Goal: Task Accomplishment & Management: Use online tool/utility

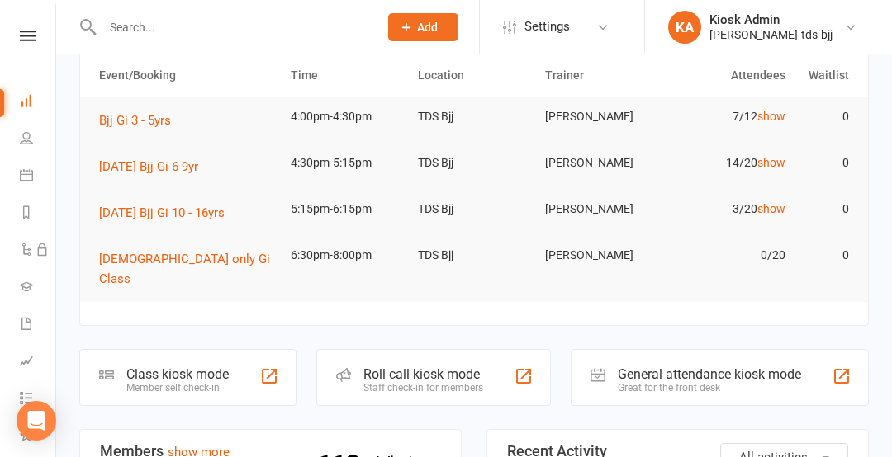
scroll to position [147, 0]
click at [239, 360] on div "Class kiosk mode Member self check-in" at bounding box center [187, 376] width 217 height 57
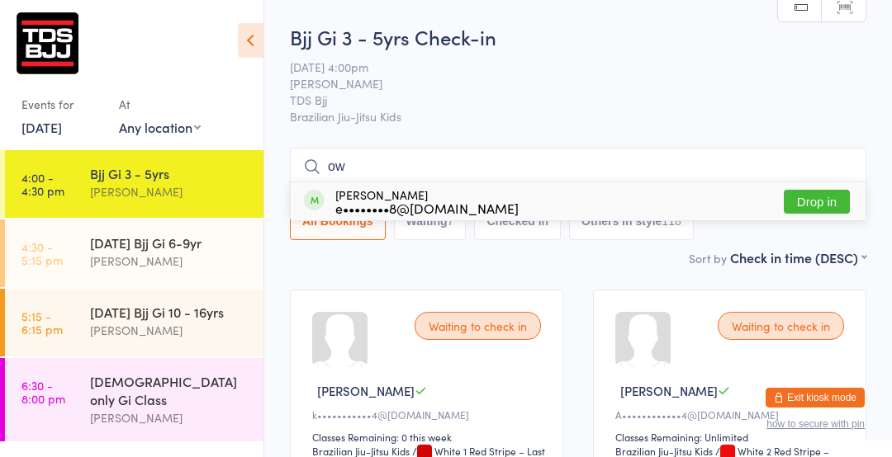
type input "ow"
click at [823, 207] on button "Drop in" at bounding box center [817, 202] width 66 height 24
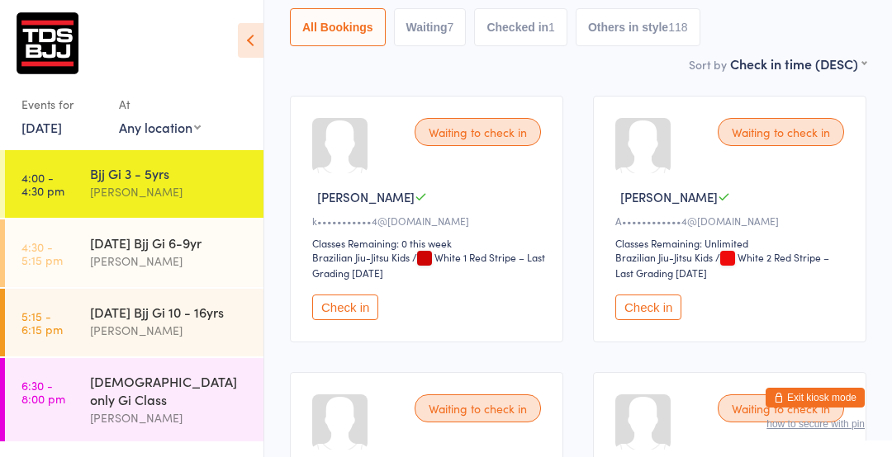
scroll to position [200, 0]
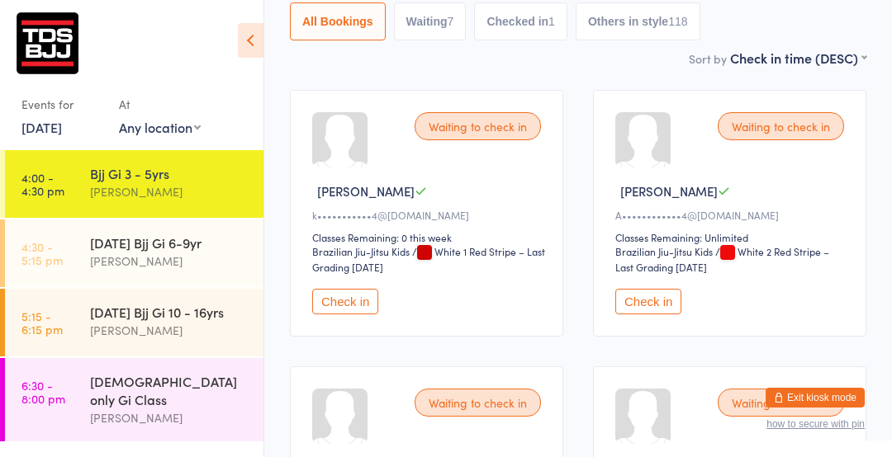
click at [357, 296] on button "Check in" at bounding box center [345, 302] width 66 height 26
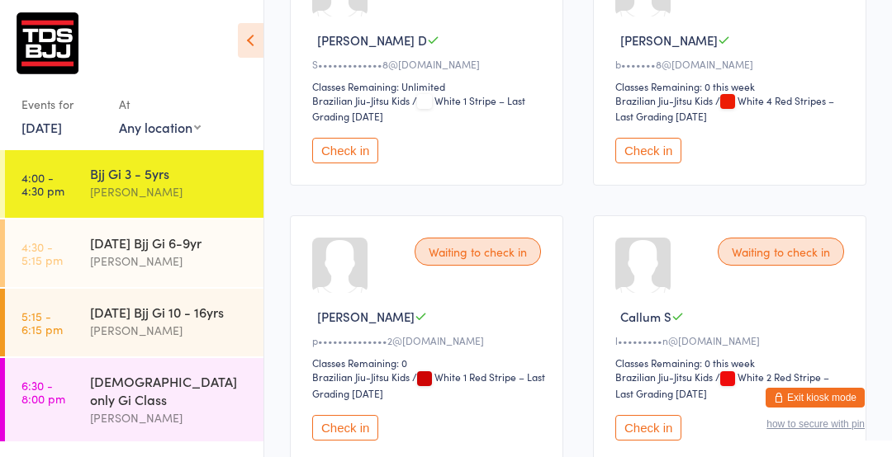
scroll to position [627, 0]
click at [334, 418] on button "Check in" at bounding box center [345, 429] width 66 height 26
click at [363, 432] on button "Check in" at bounding box center [345, 429] width 66 height 26
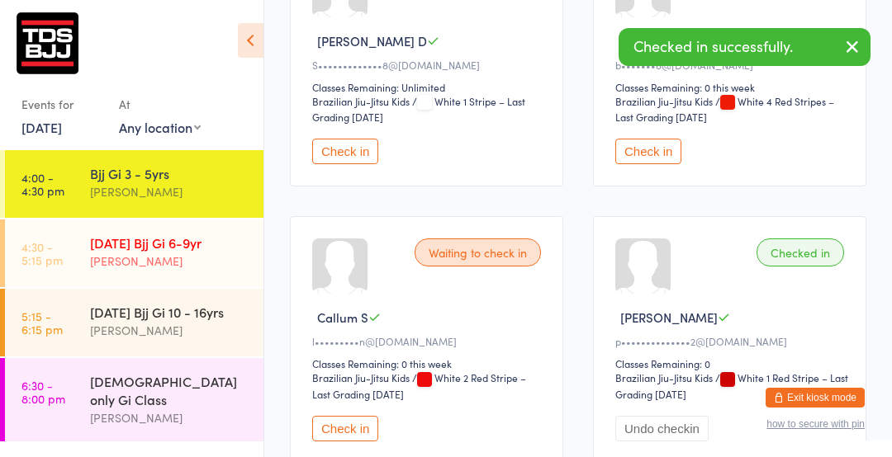
click at [65, 284] on link "4:30 - 5:15 pm [DATE] Bjj Gi 6-9yr [PERSON_NAME]" at bounding box center [134, 254] width 258 height 68
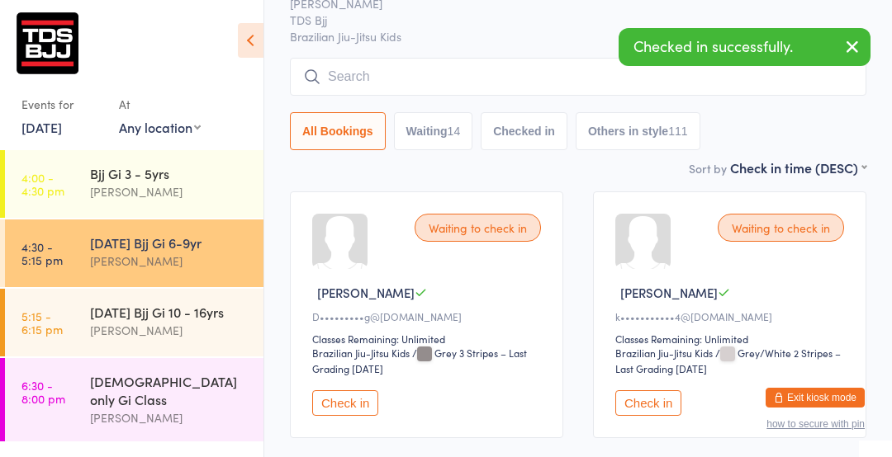
scroll to position [99, 0]
click at [658, 405] on button "Check in" at bounding box center [648, 403] width 66 height 26
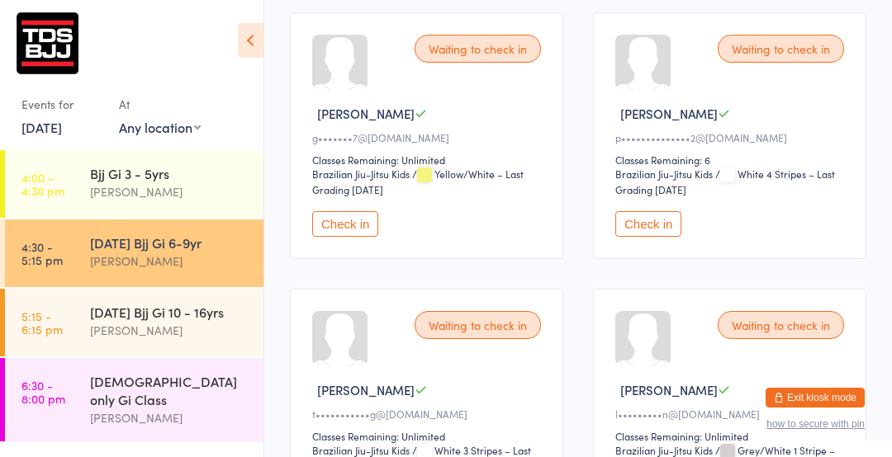
scroll to position [1384, 0]
click at [652, 216] on button "Check in" at bounding box center [648, 225] width 66 height 26
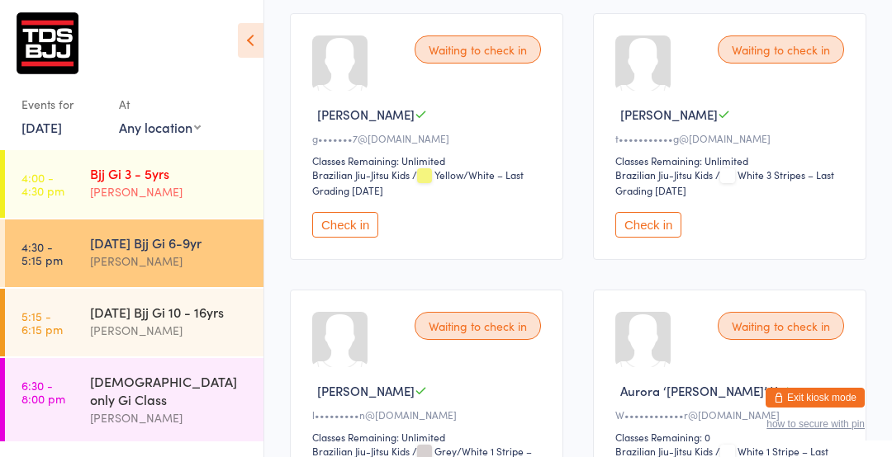
click at [149, 169] on div "Bjj Gi 3 - 5yrs" at bounding box center [169, 173] width 159 height 18
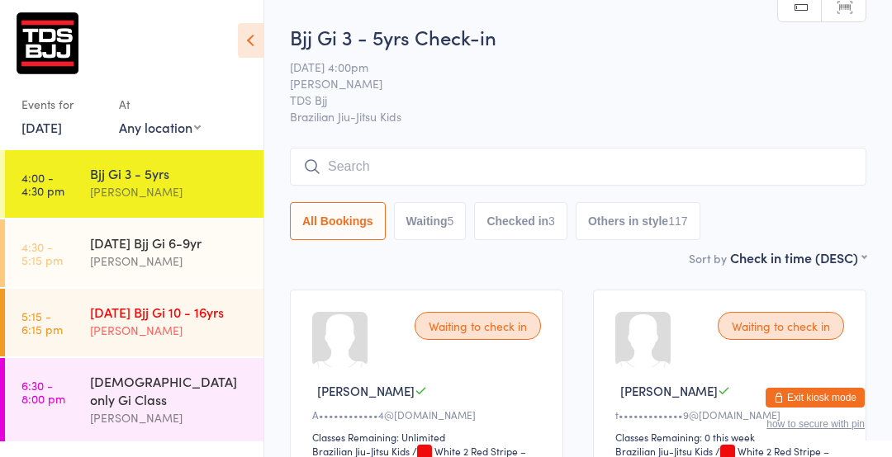
click at [190, 322] on div "[PERSON_NAME]" at bounding box center [169, 330] width 159 height 19
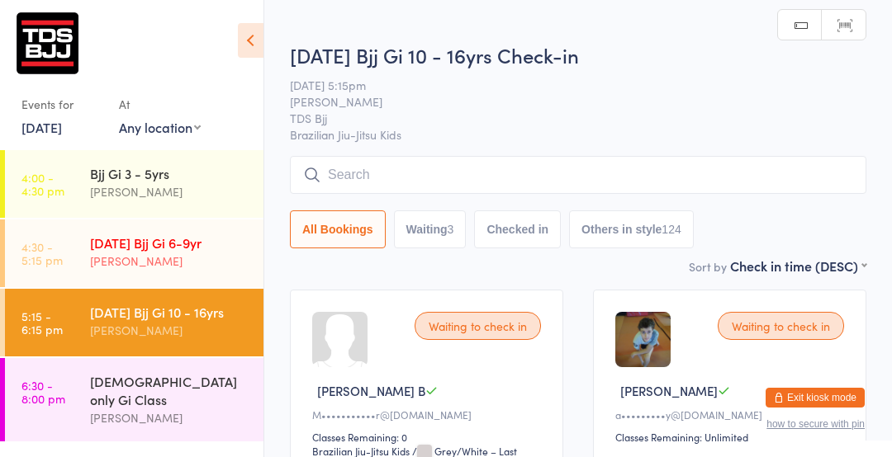
click at [92, 266] on div "[PERSON_NAME]" at bounding box center [169, 261] width 159 height 19
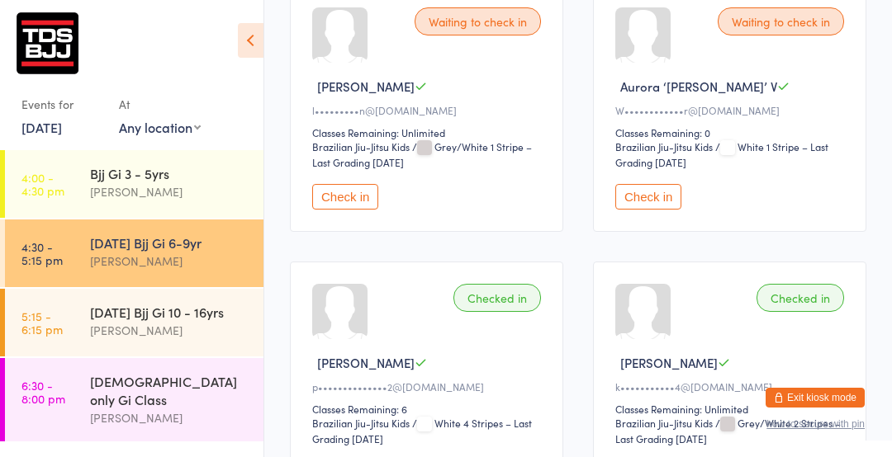
scroll to position [1689, 0]
click at [326, 184] on button "Check in" at bounding box center [345, 197] width 66 height 26
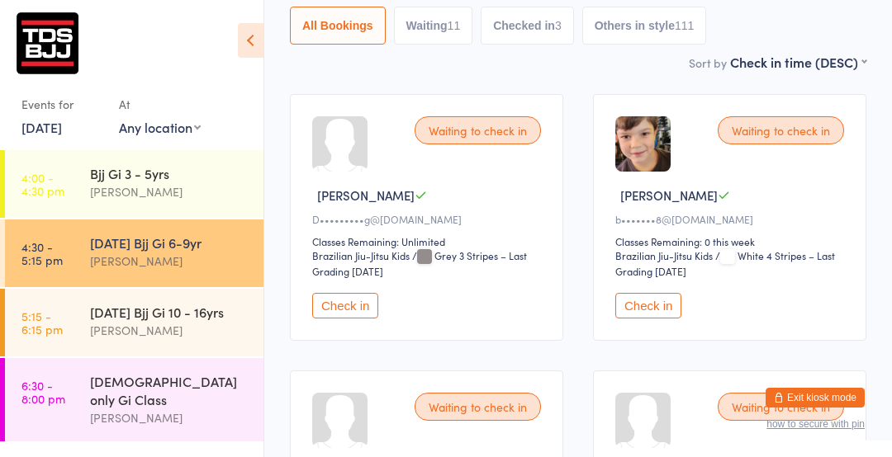
scroll to position [0, 0]
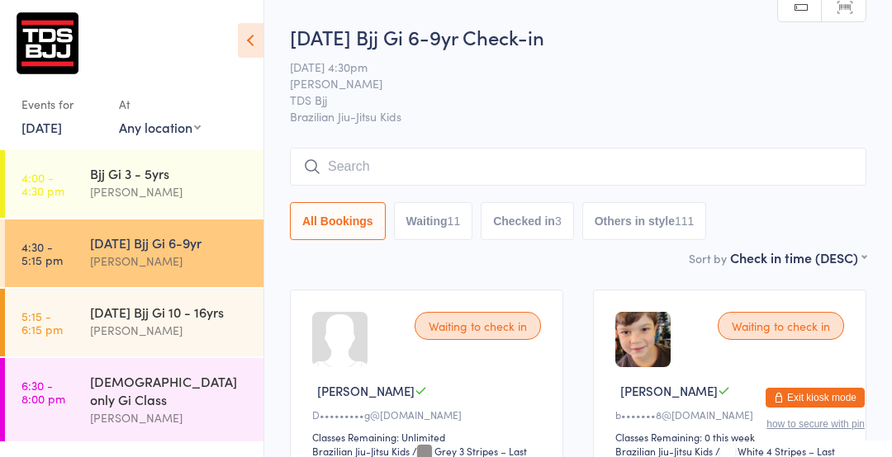
click at [353, 172] on input "search" at bounding box center [578, 167] width 576 height 38
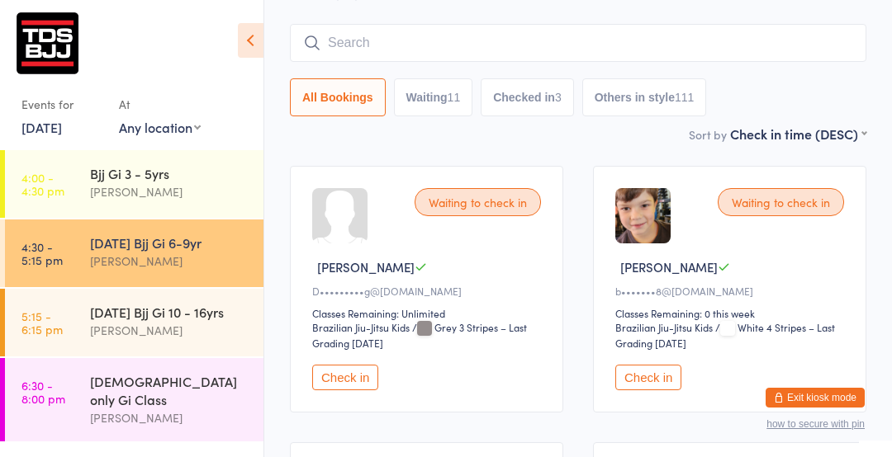
scroll to position [149, 0]
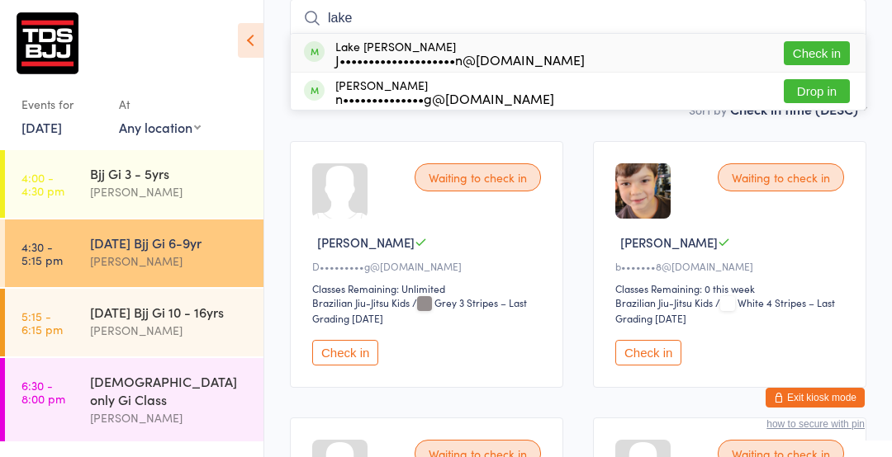
type input "lake"
click at [835, 49] on button "Check in" at bounding box center [817, 53] width 66 height 24
type input "indiah"
click at [826, 57] on button "Check in" at bounding box center [817, 53] width 66 height 24
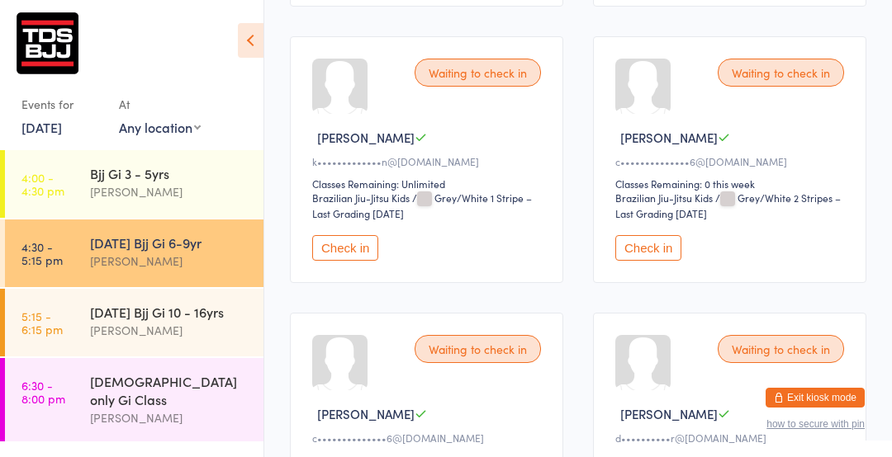
scroll to position [528, 0]
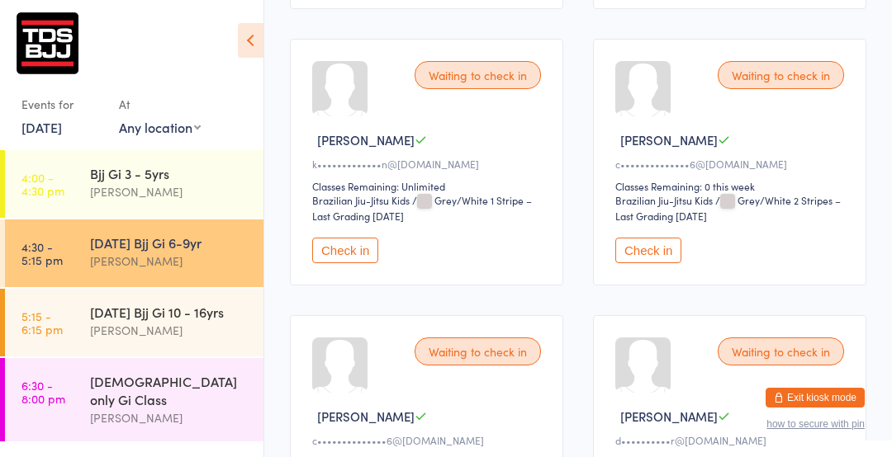
click at [641, 244] on button "Check in" at bounding box center [648, 251] width 66 height 26
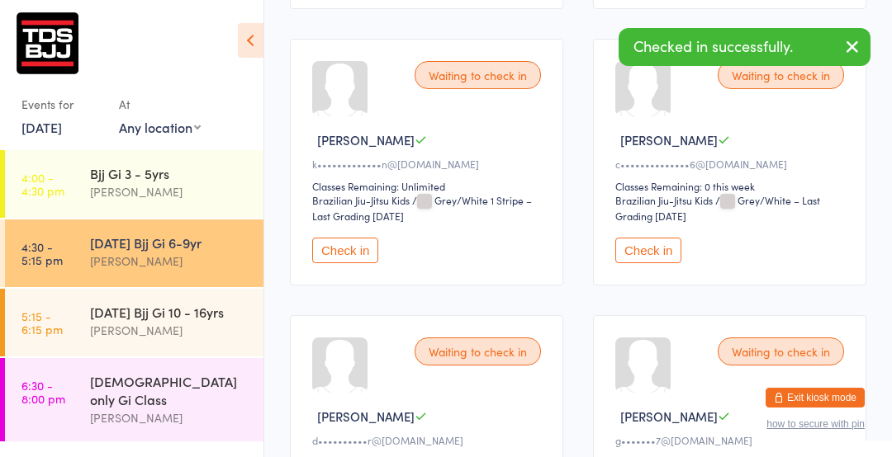
click at [645, 249] on button "Check in" at bounding box center [648, 251] width 66 height 26
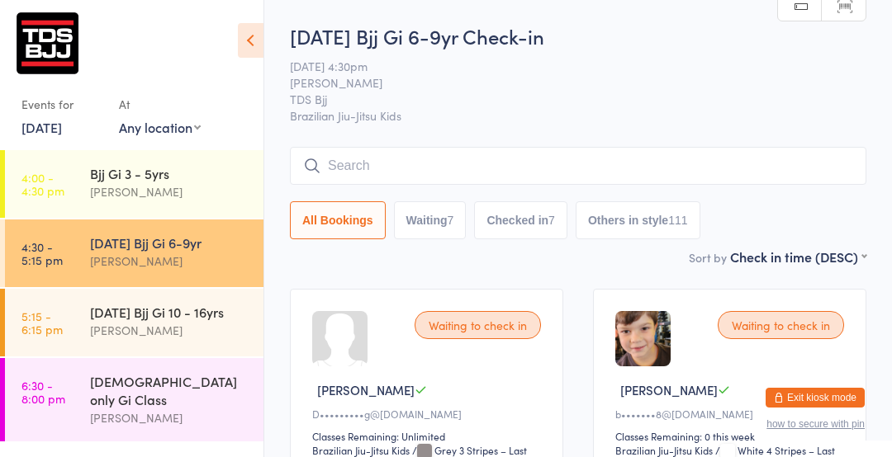
scroll to position [0, 0]
click at [460, 162] on input "search" at bounding box center [578, 167] width 576 height 38
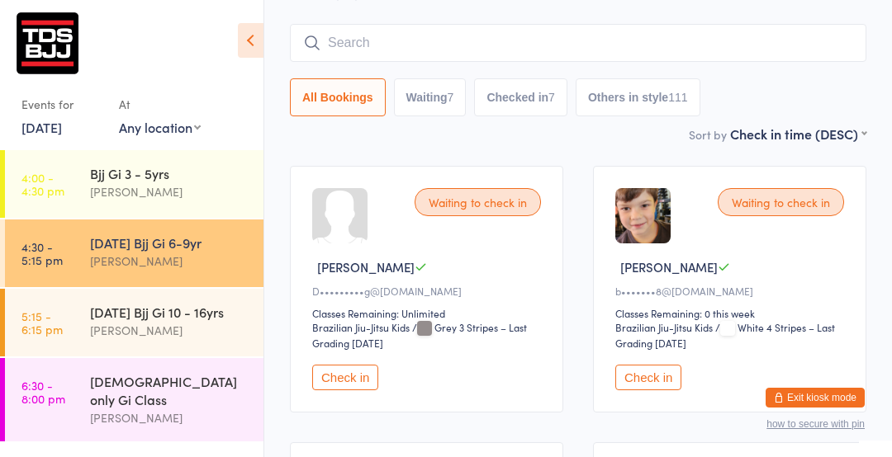
scroll to position [149, 0]
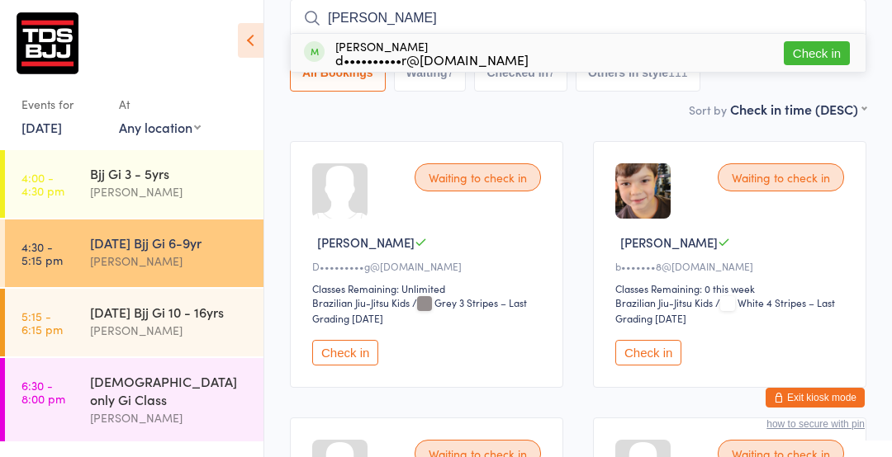
type input "[PERSON_NAME]"
click at [818, 43] on button "Check in" at bounding box center [817, 53] width 66 height 24
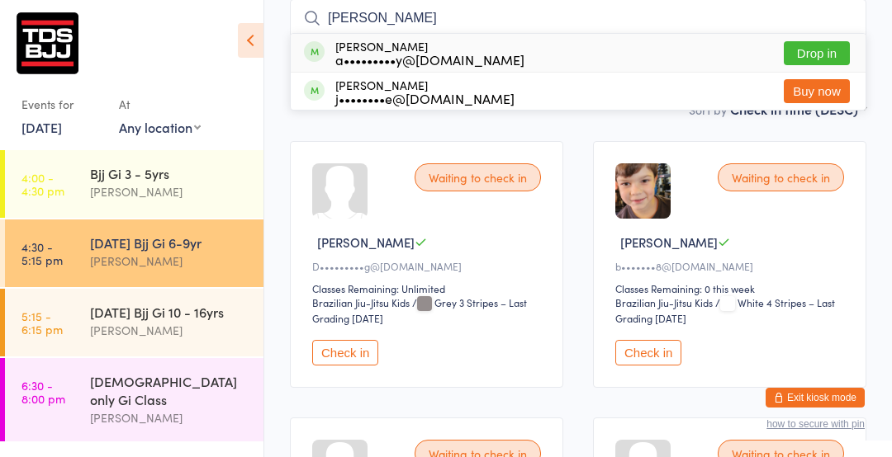
type input "[PERSON_NAME]"
click at [811, 51] on button "Drop in" at bounding box center [817, 53] width 66 height 24
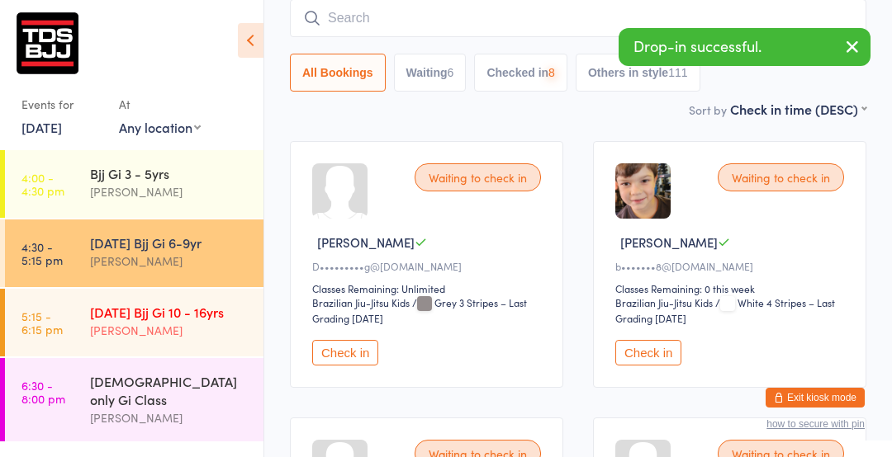
click at [98, 298] on div "[DATE] Bjj Gi 10 - 16yrs [PERSON_NAME]" at bounding box center [176, 321] width 173 height 65
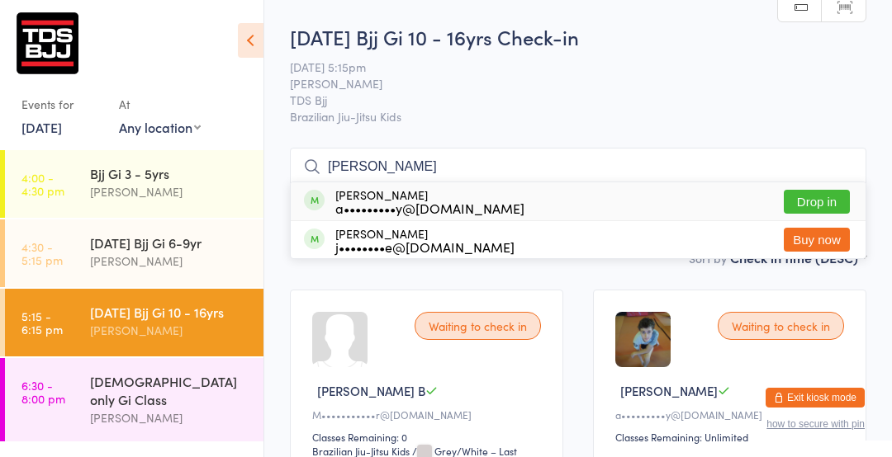
type input "[PERSON_NAME]"
click at [808, 203] on button "Drop in" at bounding box center [817, 202] width 66 height 24
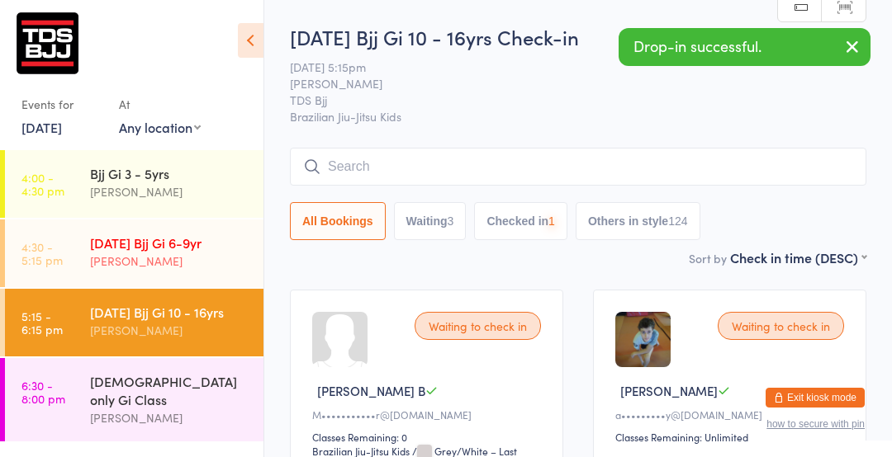
click at [88, 253] on link "4:30 - 5:15 pm [DATE] Bjj Gi 6-9yr [PERSON_NAME]" at bounding box center [134, 254] width 258 height 68
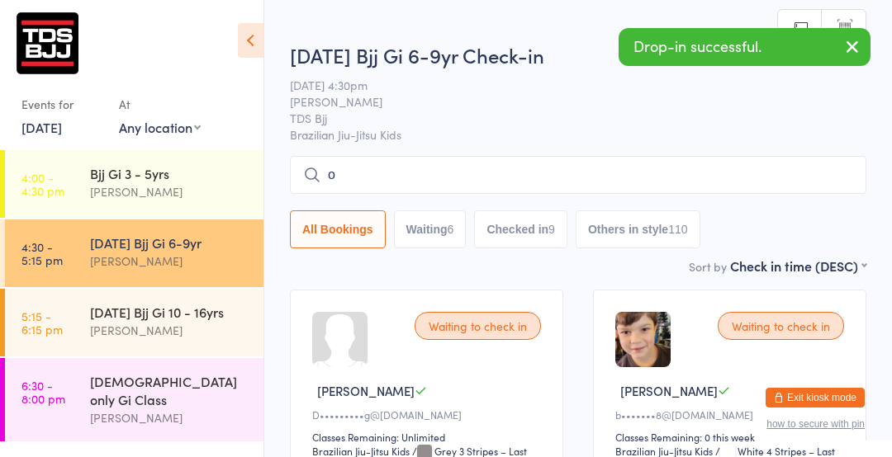
click at [296, 2] on html "You have now entered Kiosk Mode. Members will be able to check themselves in us…" at bounding box center [446, 228] width 892 height 457
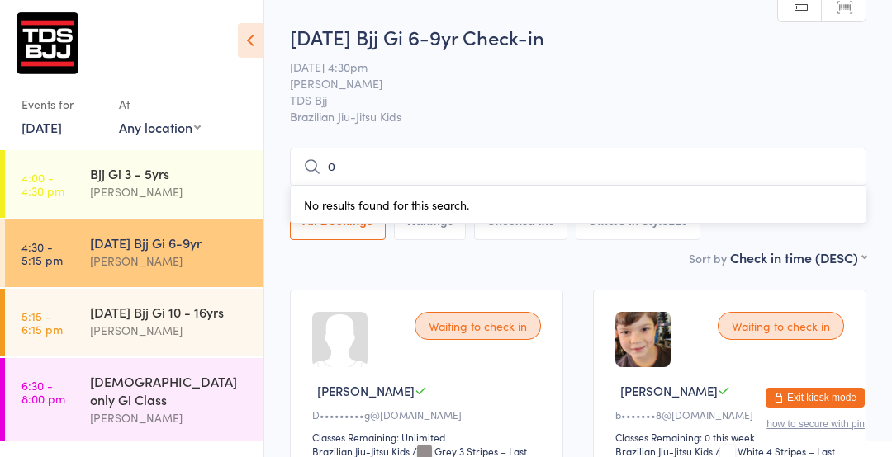
click at [529, 80] on span "[PERSON_NAME]" at bounding box center [565, 83] width 551 height 17
click at [362, 168] on input "o" at bounding box center [578, 167] width 576 height 38
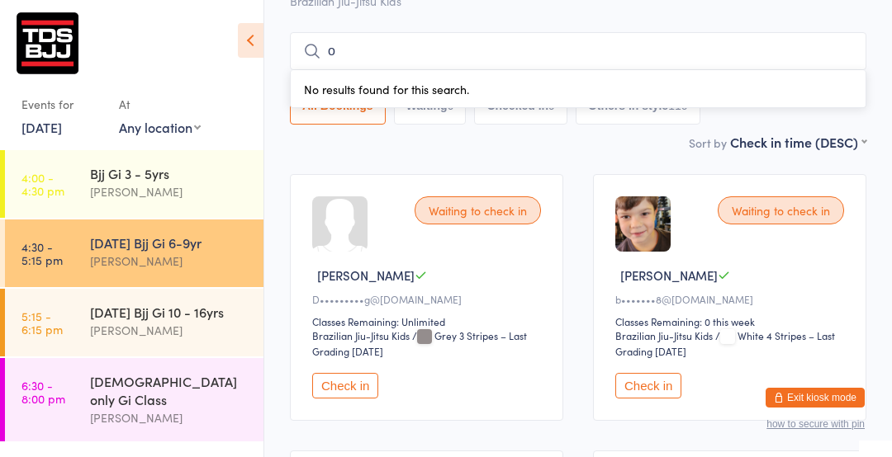
scroll to position [149, 0]
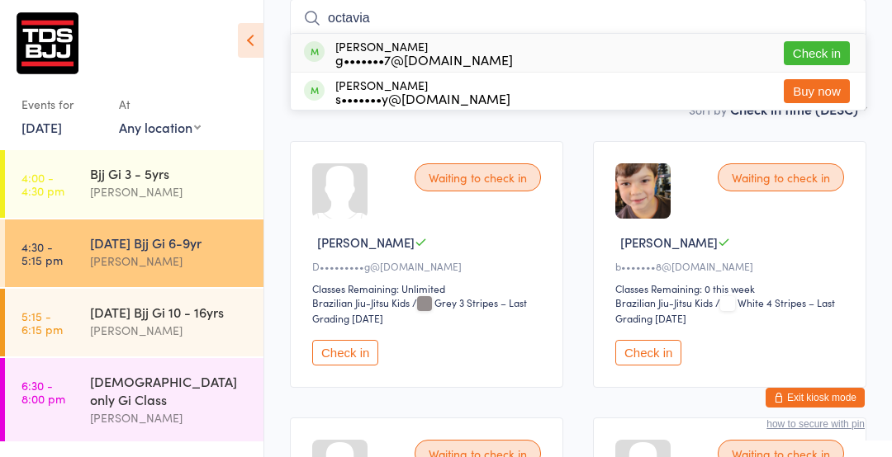
type input "octavia"
click at [821, 57] on button "Check in" at bounding box center [817, 53] width 66 height 24
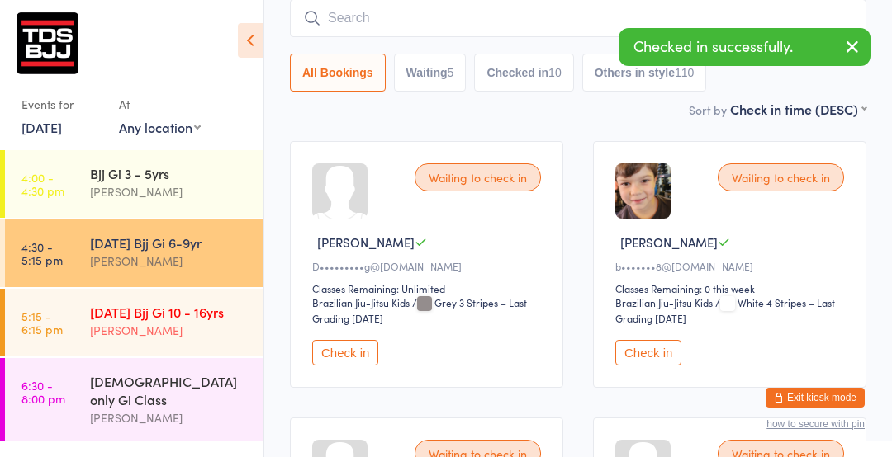
click at [121, 308] on div "[DATE] Bjj Gi 10 - 16yrs" at bounding box center [169, 312] width 159 height 18
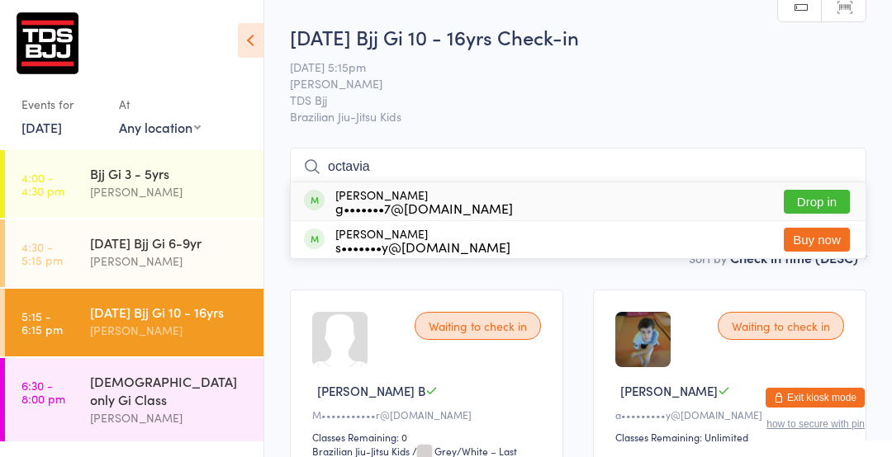
type input "octavia"
click at [799, 206] on button "Drop in" at bounding box center [817, 202] width 66 height 24
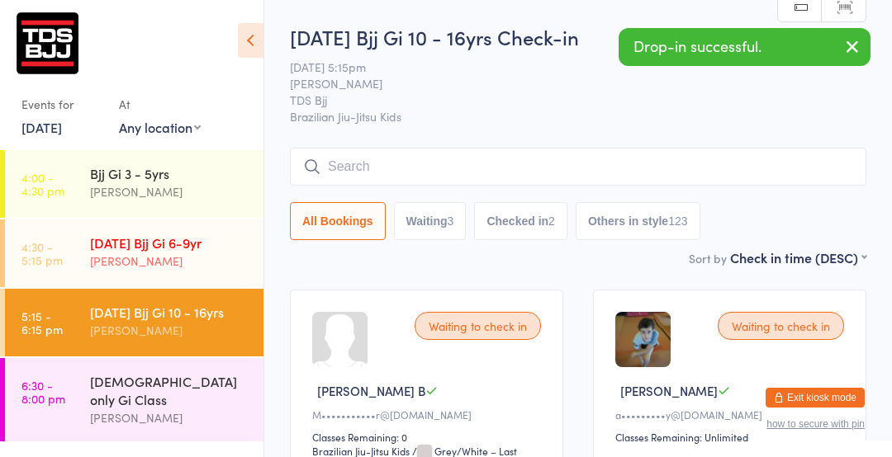
click at [196, 228] on div "[DATE] Bjj Gi 6-9yr [PERSON_NAME]" at bounding box center [176, 252] width 173 height 65
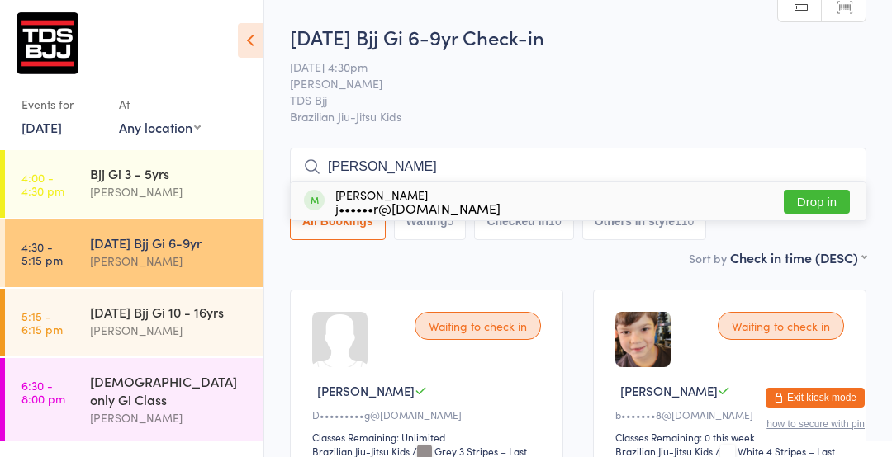
type input "[PERSON_NAME]"
click at [812, 198] on button "Drop in" at bounding box center [817, 202] width 66 height 24
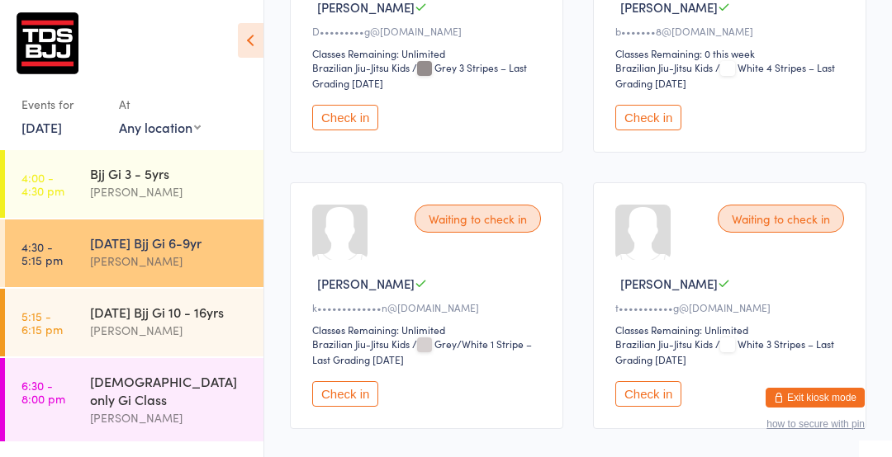
scroll to position [404, 0]
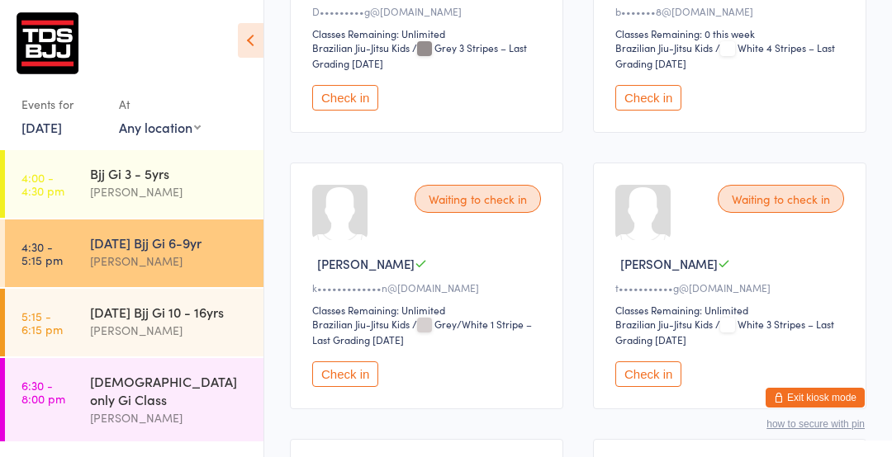
click at [341, 380] on button "Check in" at bounding box center [345, 375] width 66 height 26
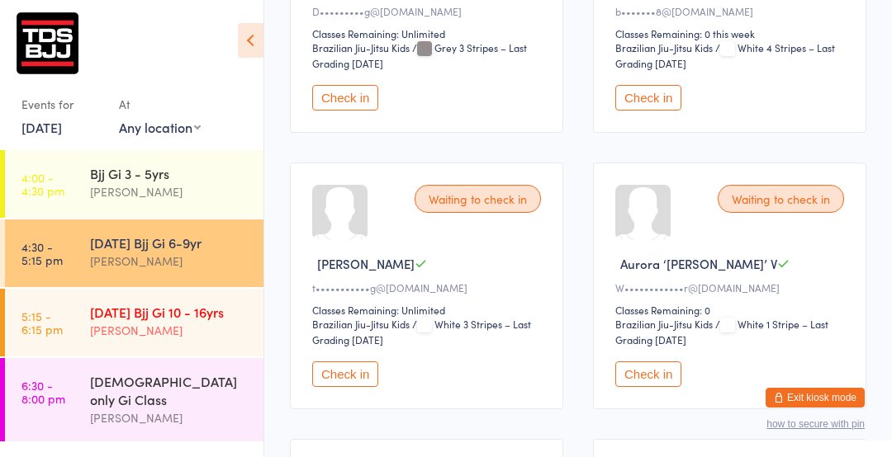
click at [77, 336] on link "5:15 - 6:15 pm [DATE] Bjj Gi 10 - 16yrs [PERSON_NAME]" at bounding box center [134, 323] width 258 height 68
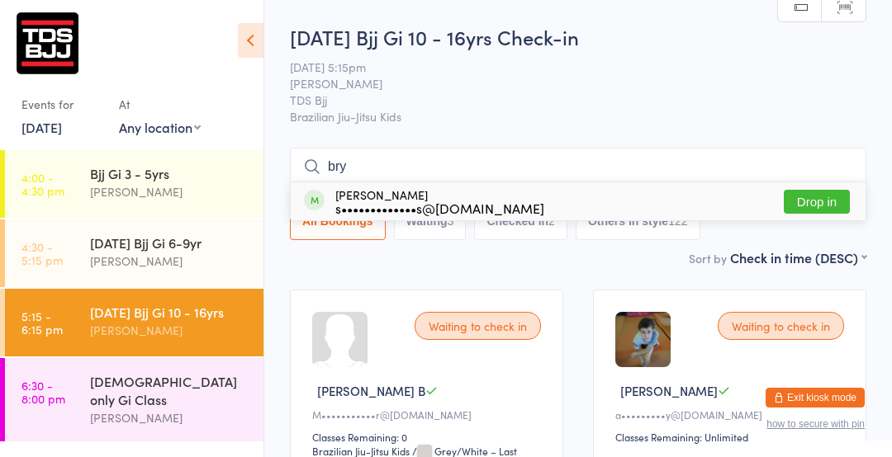
type input "bry"
click at [810, 205] on button "Drop in" at bounding box center [817, 202] width 66 height 24
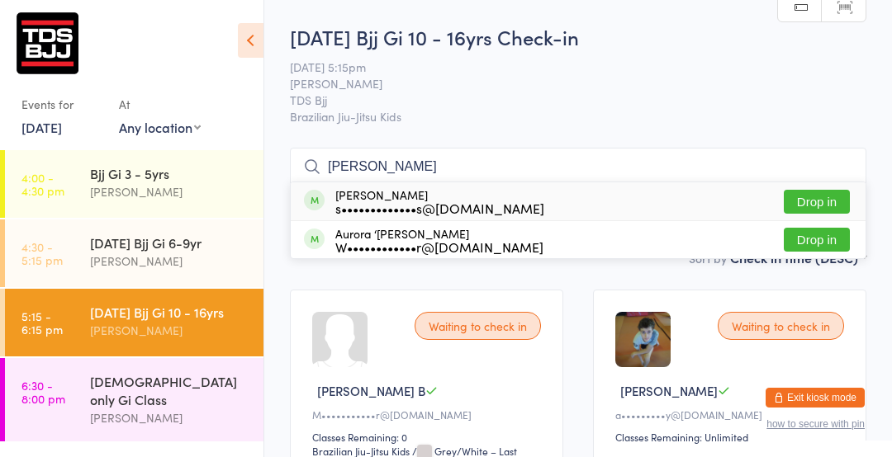
type input "[PERSON_NAME]"
click at [802, 201] on button "Drop in" at bounding box center [817, 202] width 66 height 24
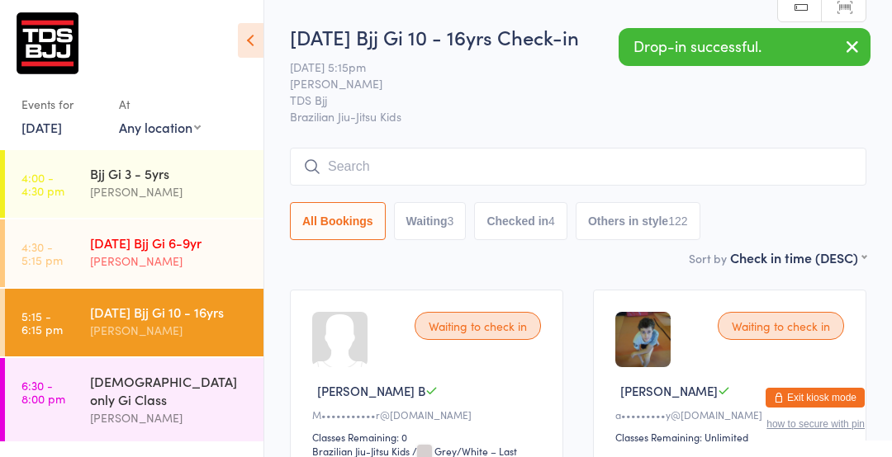
click at [115, 251] on div "[DATE] Bjj Gi 6-9yr" at bounding box center [169, 243] width 159 height 18
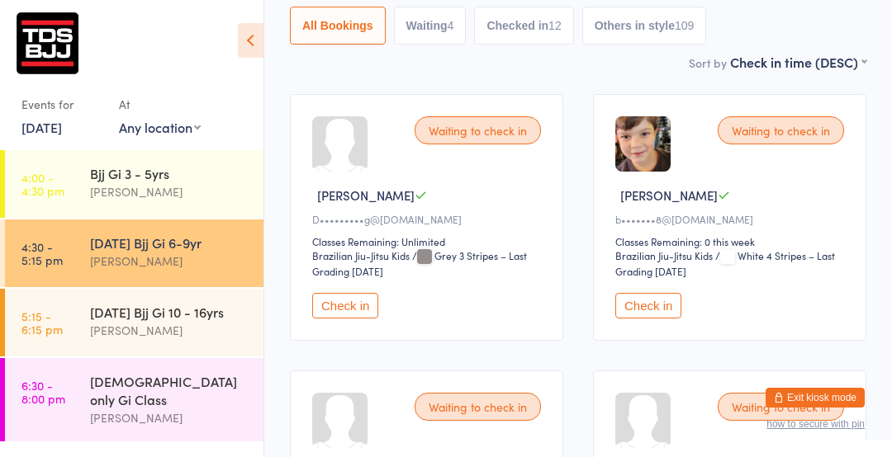
scroll to position [198, 0]
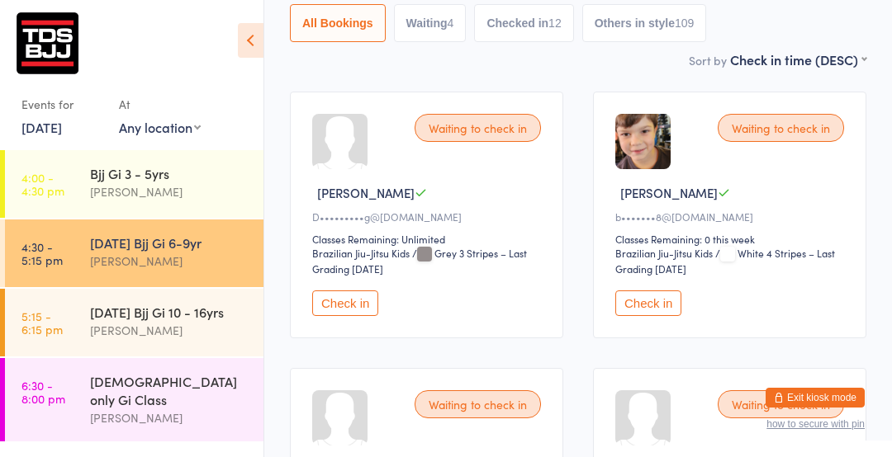
click at [333, 302] on button "Check in" at bounding box center [345, 304] width 66 height 26
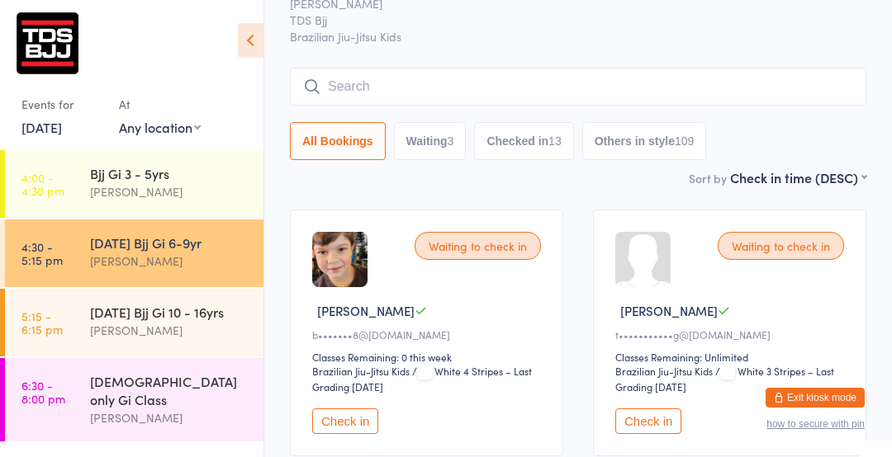
scroll to position [0, 0]
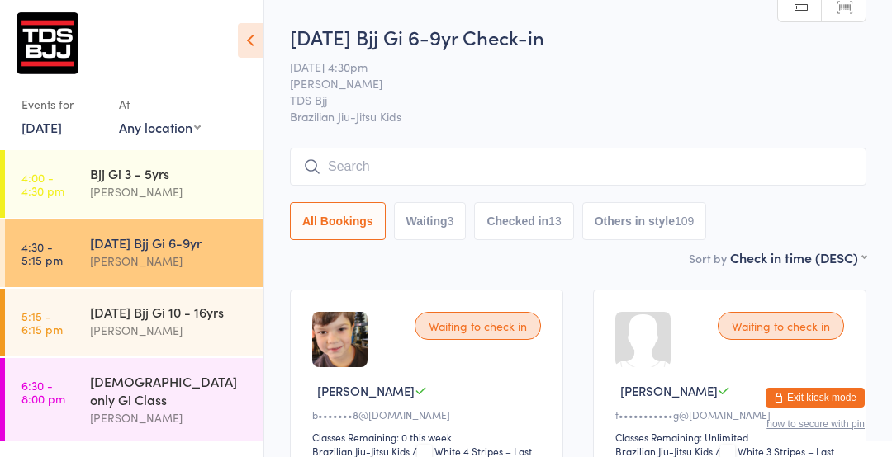
click at [763, 164] on input "search" at bounding box center [578, 167] width 576 height 38
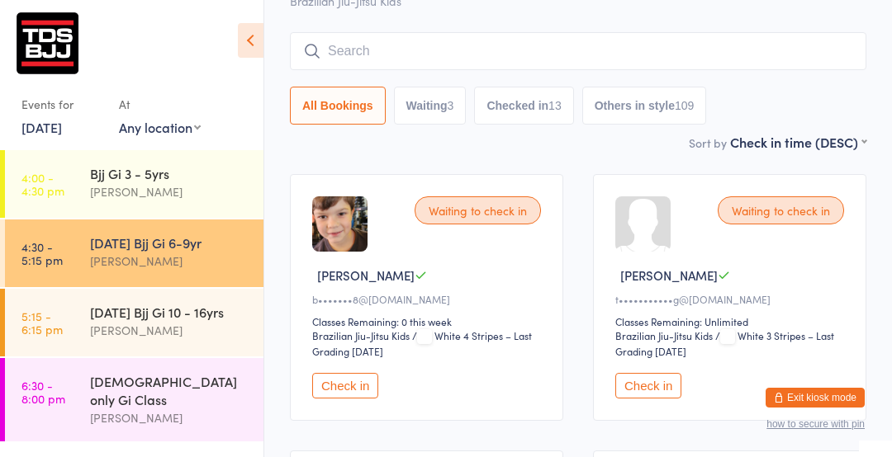
scroll to position [149, 0]
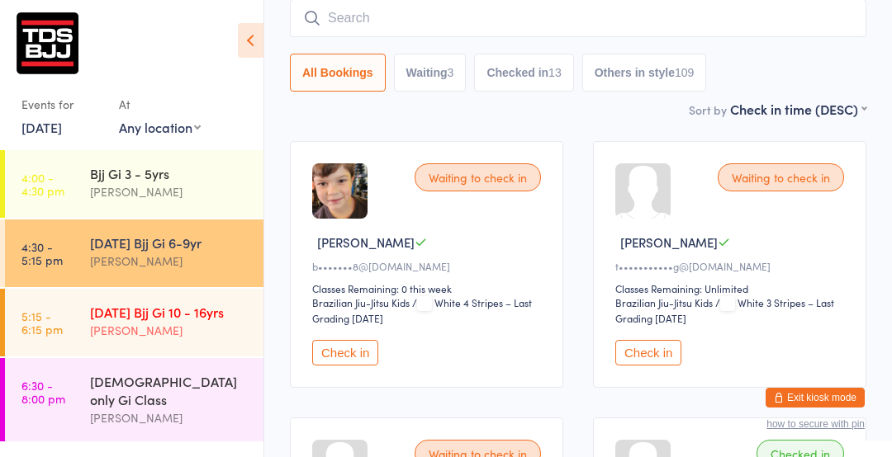
click at [105, 334] on div "[PERSON_NAME]" at bounding box center [169, 330] width 159 height 19
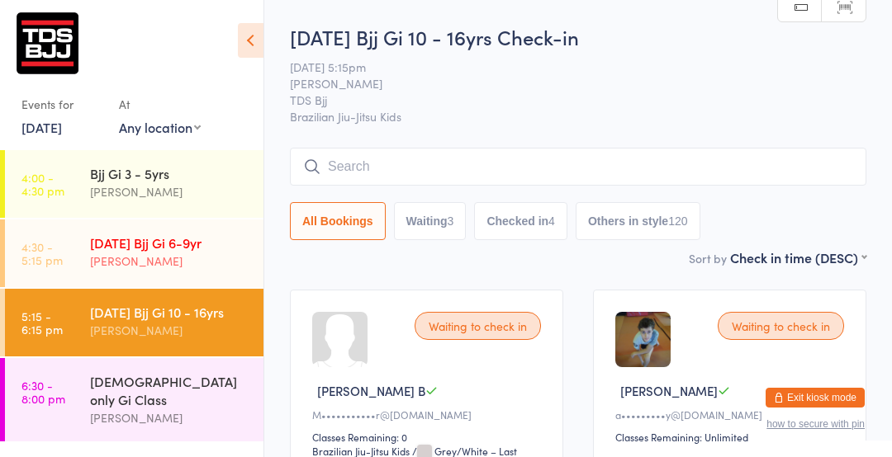
click at [142, 263] on div "[PERSON_NAME]" at bounding box center [169, 261] width 159 height 19
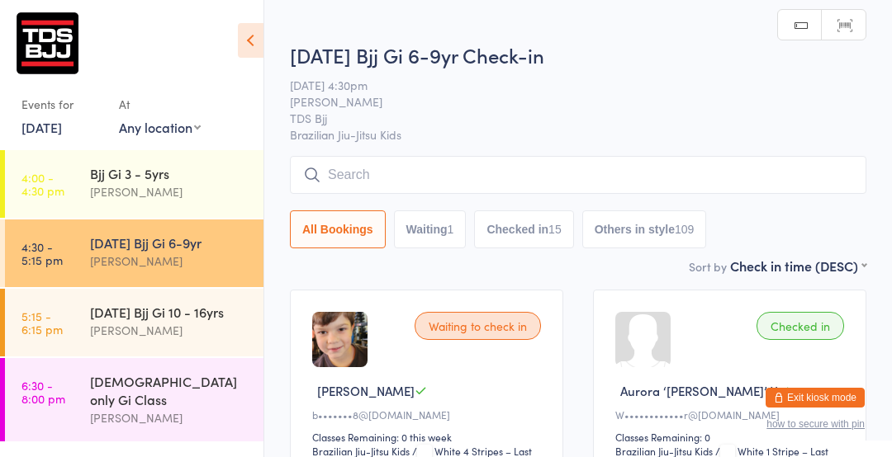
click at [806, 169] on input "search" at bounding box center [578, 175] width 576 height 38
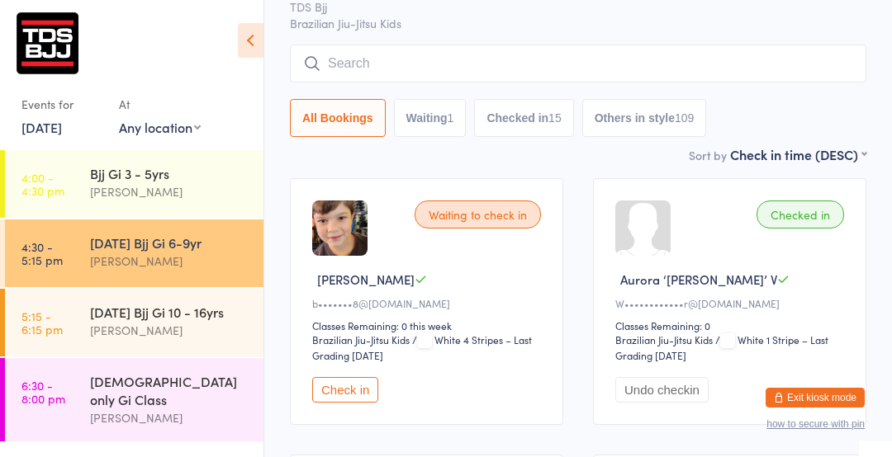
scroll to position [157, 0]
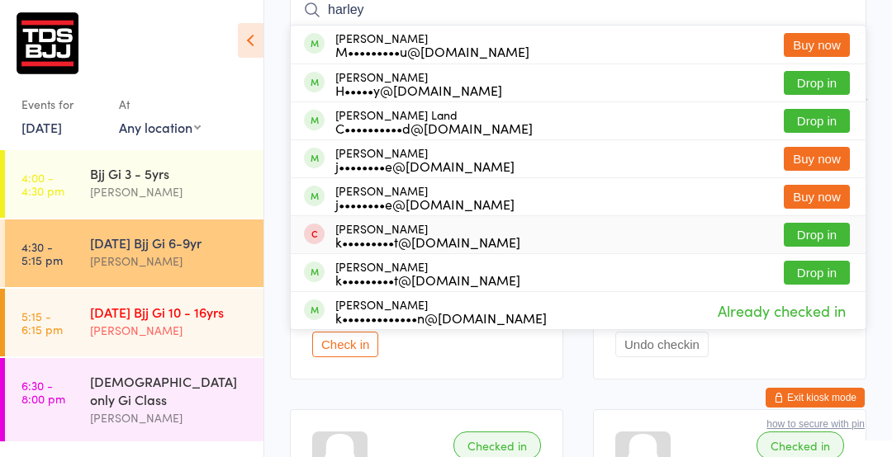
type input "harley"
click at [127, 320] on div "[DATE] Bjj Gi 10 - 16yrs" at bounding box center [169, 312] width 159 height 18
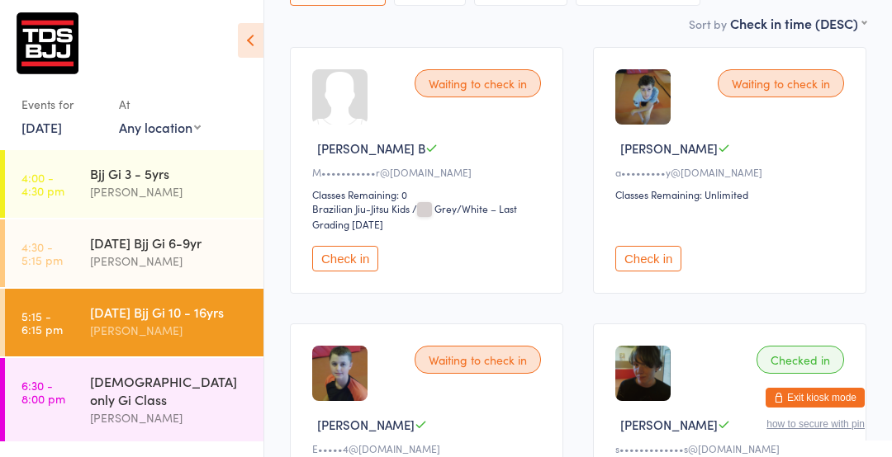
scroll to position [256, 0]
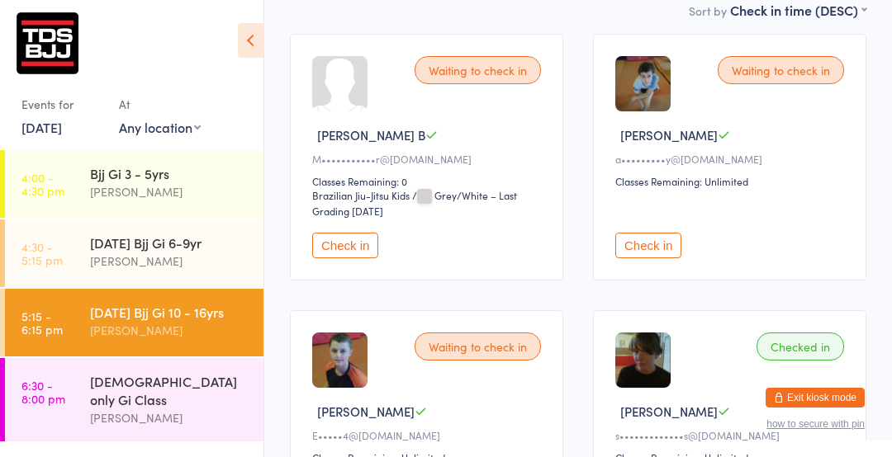
click at [316, 243] on button "Check in" at bounding box center [345, 246] width 66 height 26
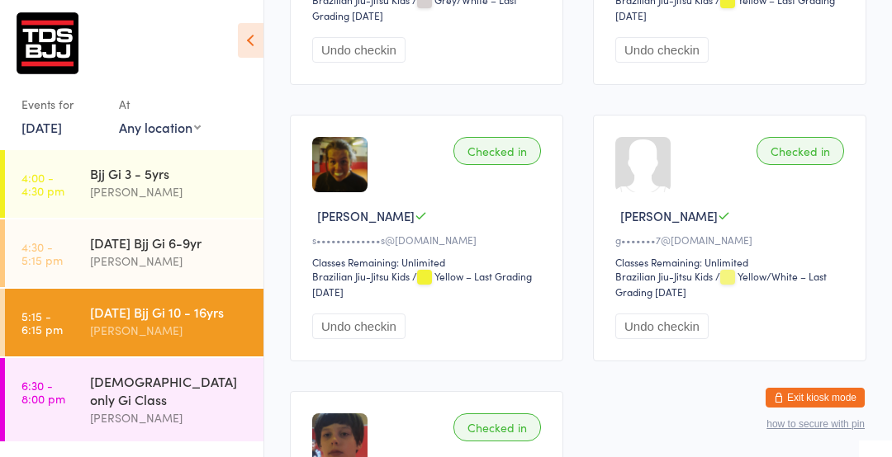
scroll to position [703, 0]
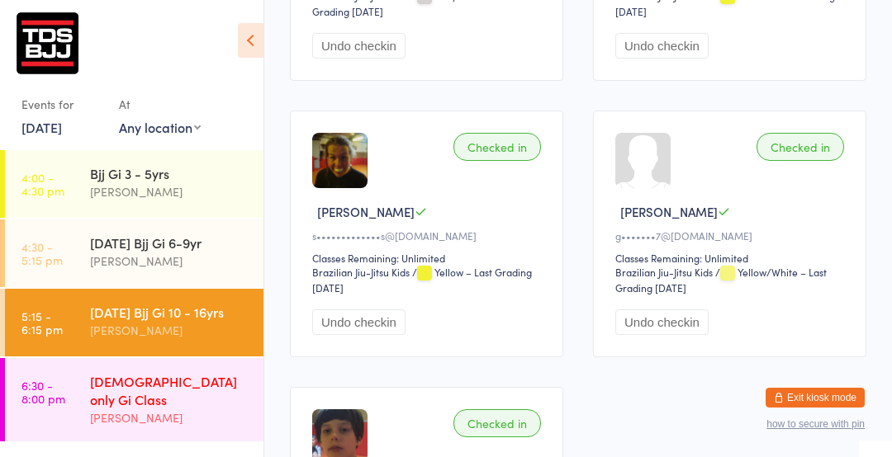
click at [208, 379] on div "[DEMOGRAPHIC_DATA] only Gi Class" at bounding box center [169, 390] width 159 height 36
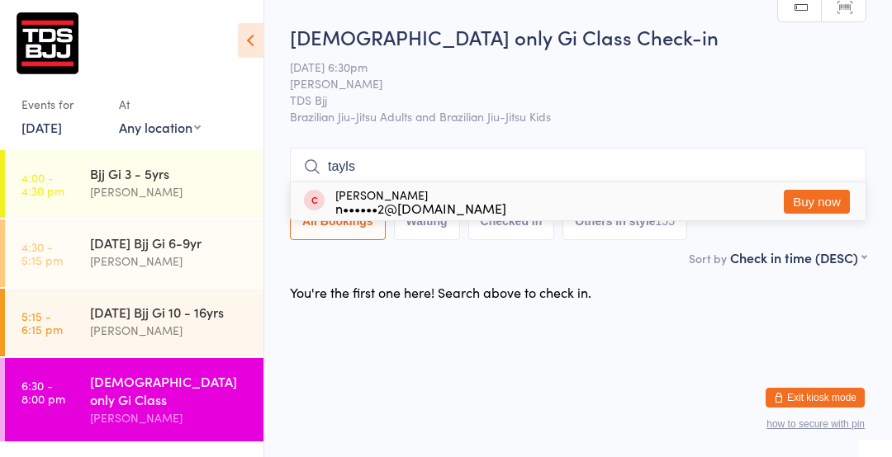
type input "tayls"
click at [822, 198] on button "Buy now" at bounding box center [817, 202] width 66 height 24
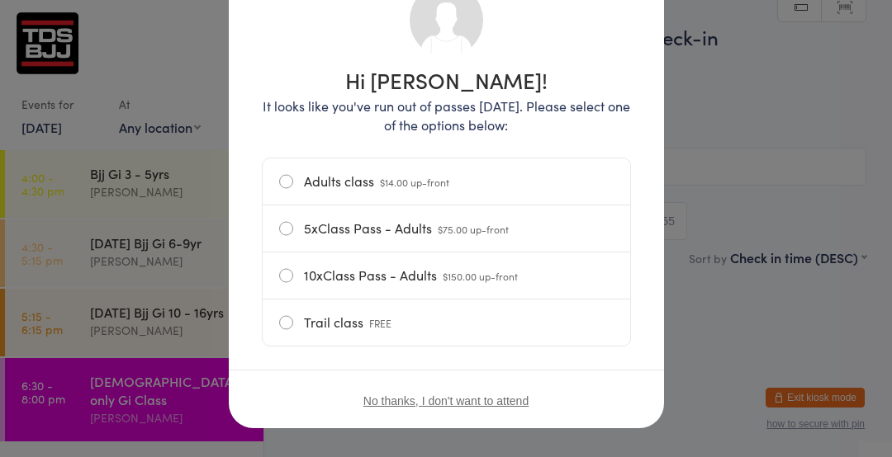
scroll to position [146, 0]
click at [303, 285] on label "10xClass Pass - Adults $150.00 up-front" at bounding box center [446, 277] width 334 height 46
click at [0, 0] on input "10xClass Pass - Adults $150.00 up-front" at bounding box center [0, 0] width 0 height 0
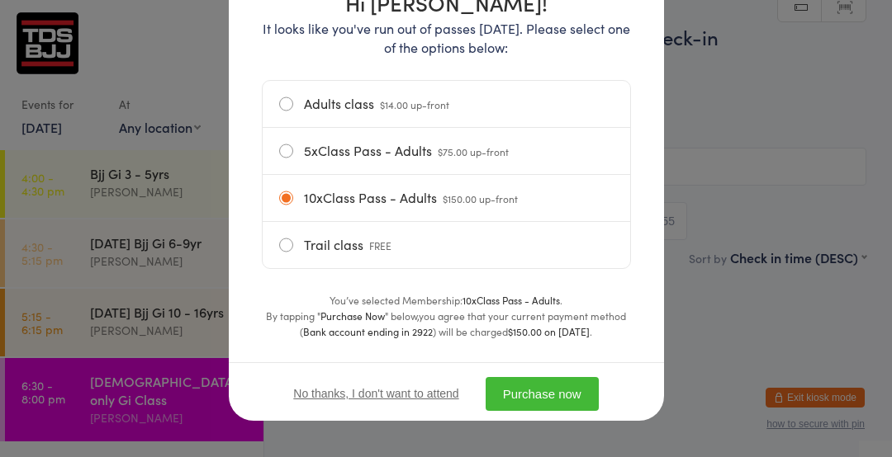
scroll to position [230, 0]
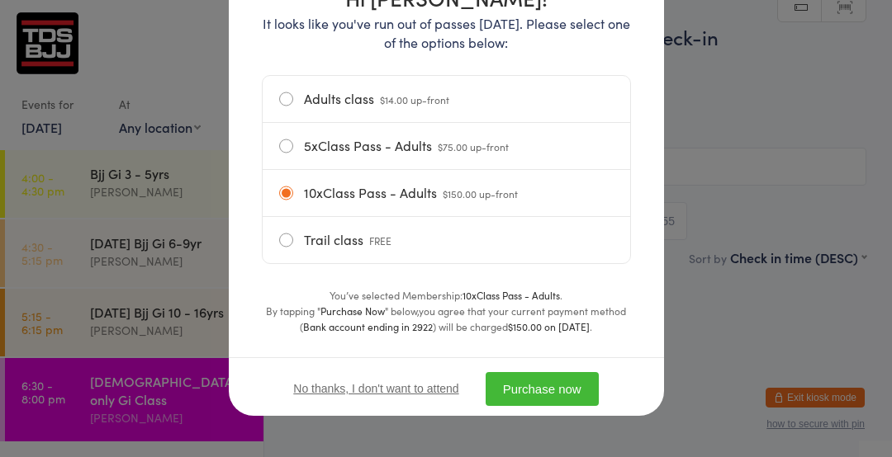
click at [554, 382] on button "Purchase now" at bounding box center [542, 389] width 113 height 34
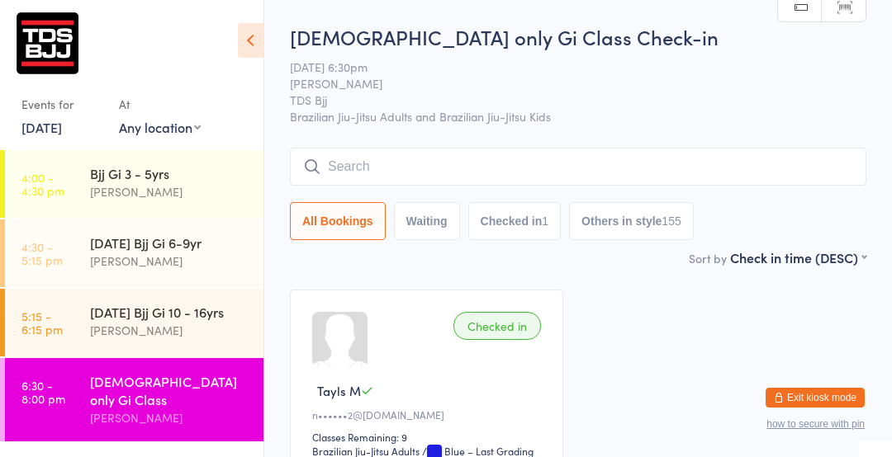
click at [418, 160] on input "search" at bounding box center [578, 167] width 576 height 38
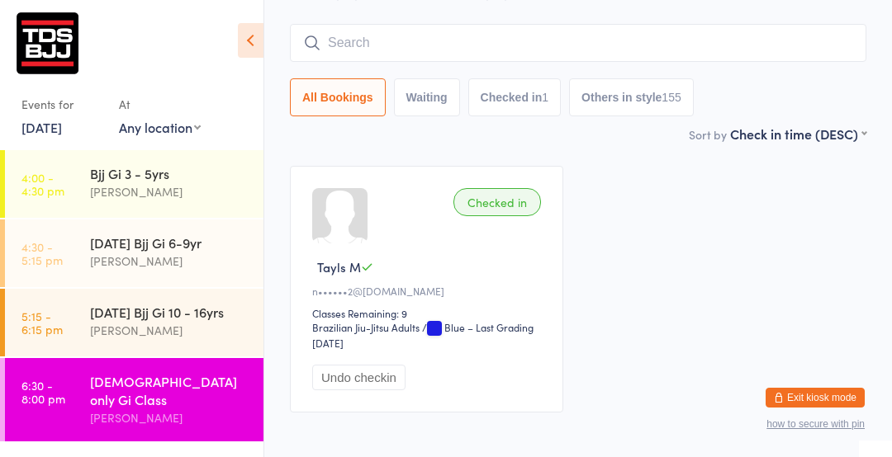
scroll to position [149, 0]
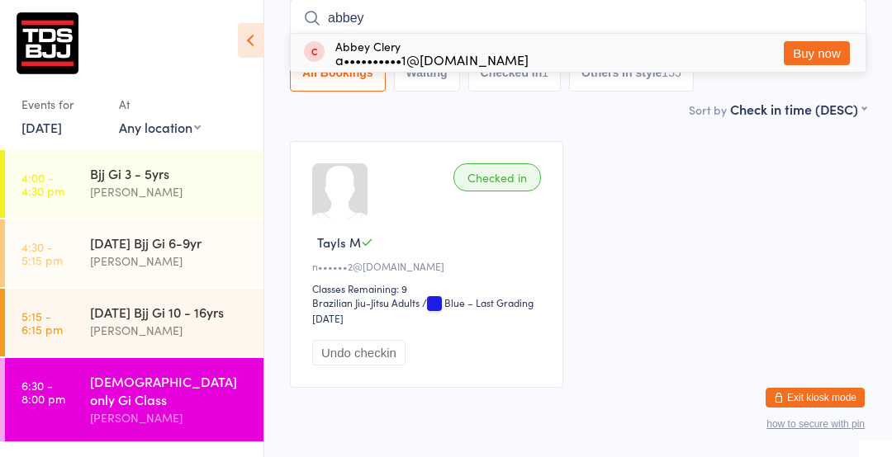
type input "abbey"
click at [813, 59] on button "Buy now" at bounding box center [817, 53] width 66 height 24
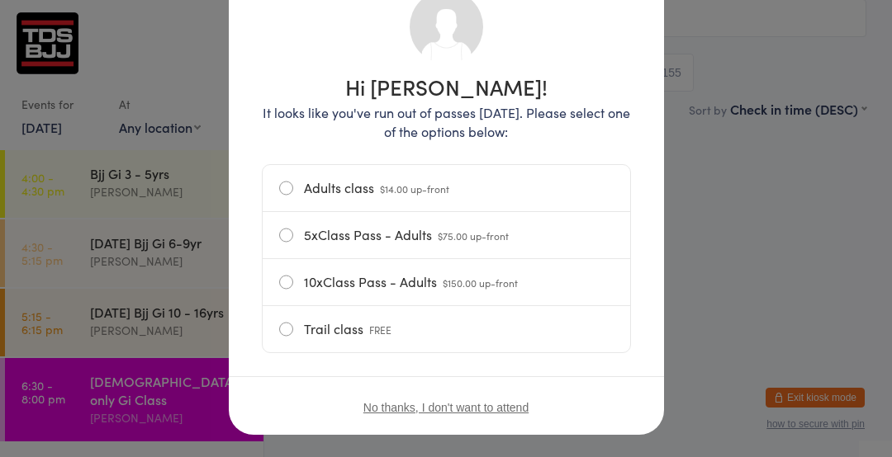
scroll to position [154, 0]
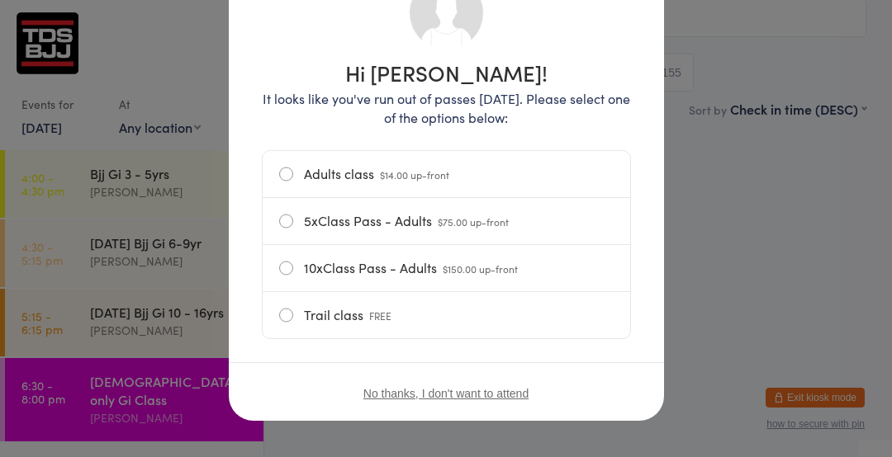
click at [296, 177] on label "Adults class $14.00 up-front" at bounding box center [446, 174] width 334 height 46
click at [0, 0] on input "Adults class $14.00 up-front" at bounding box center [0, 0] width 0 height 0
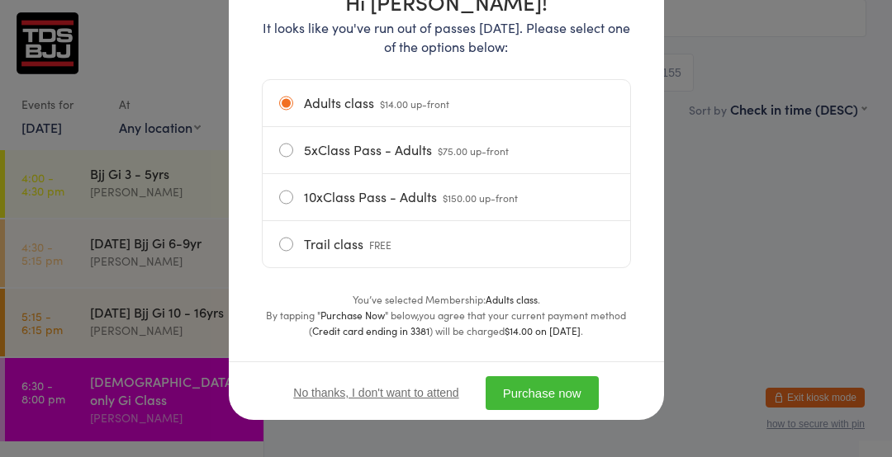
scroll to position [230, 0]
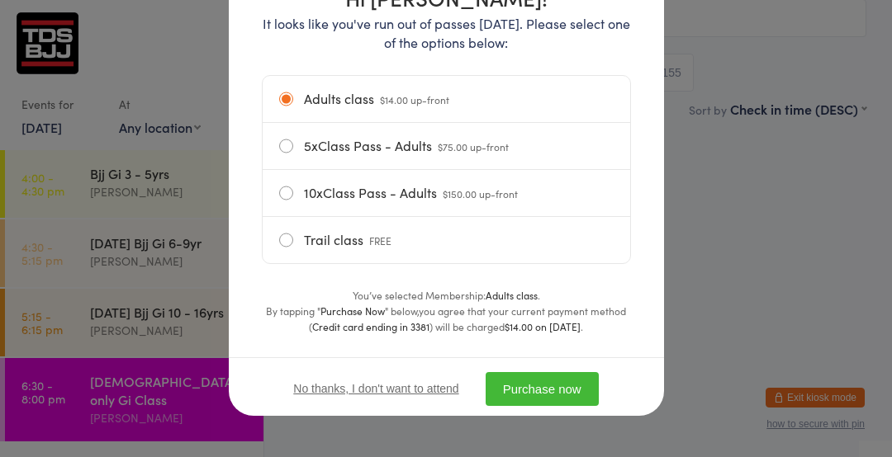
click at [548, 377] on button "Purchase now" at bounding box center [542, 389] width 113 height 34
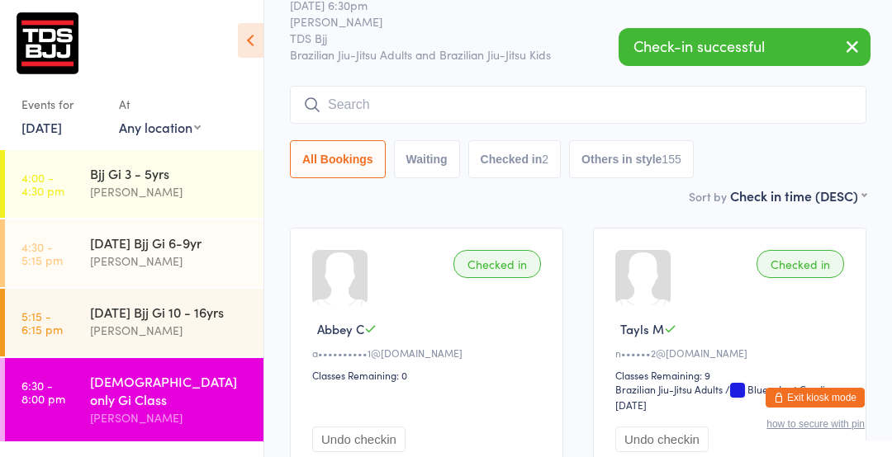
scroll to position [61, 0]
click at [437, 104] on input "search" at bounding box center [578, 106] width 576 height 38
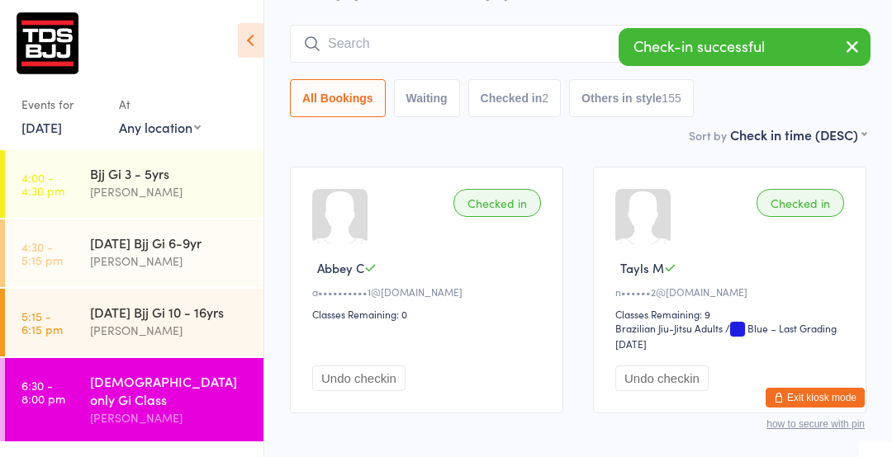
scroll to position [149, 0]
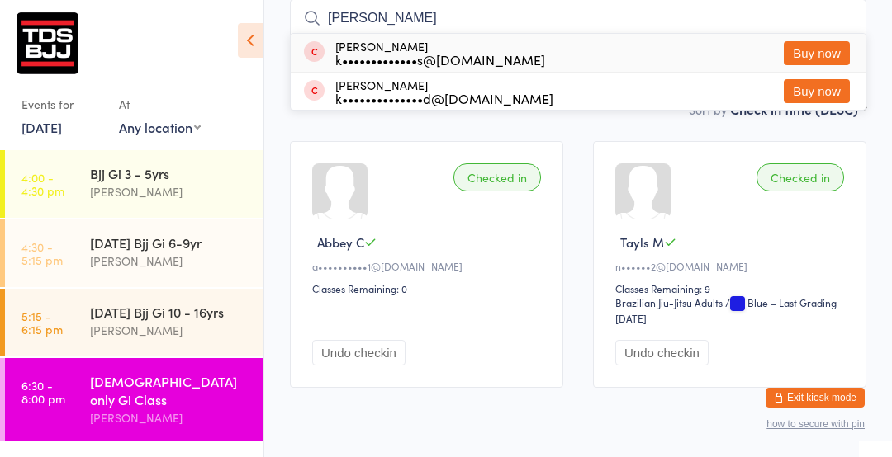
type input "[PERSON_NAME]"
click at [812, 58] on button "Buy now" at bounding box center [817, 53] width 66 height 24
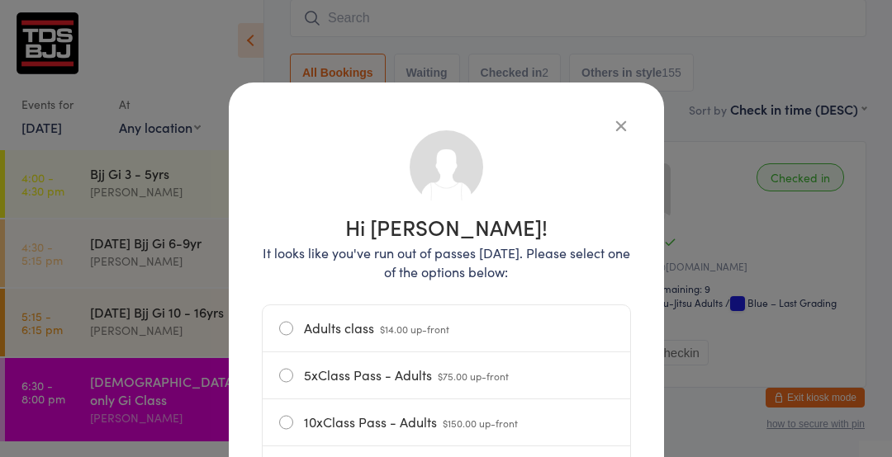
click at [280, 326] on label "Adults class $14.00 up-front" at bounding box center [446, 329] width 334 height 46
click at [0, 0] on input "Adults class $14.00 up-front" at bounding box center [0, 0] width 0 height 0
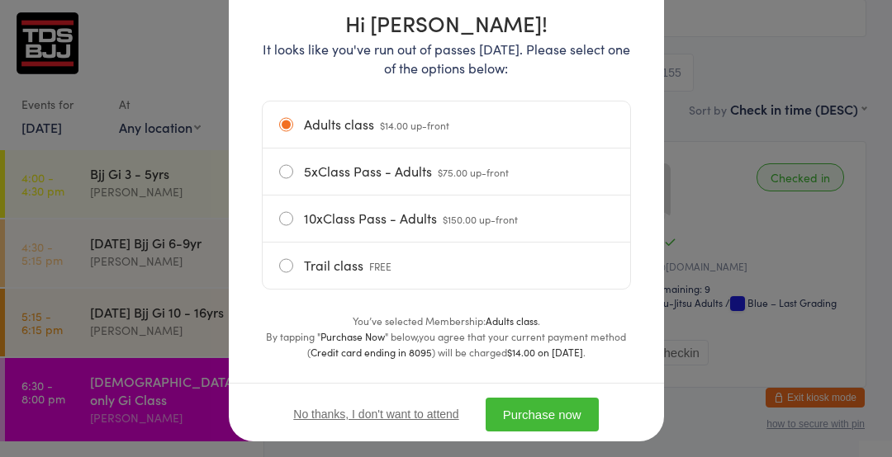
scroll to position [206, 0]
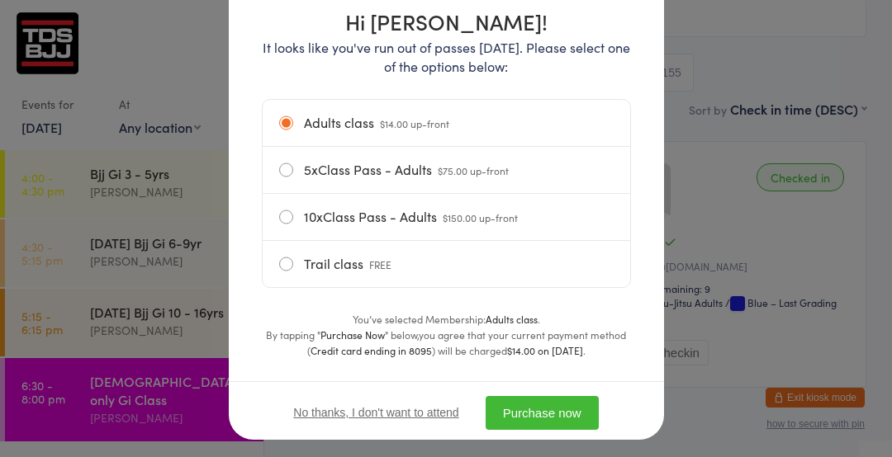
click at [548, 419] on button "Purchase now" at bounding box center [542, 413] width 113 height 34
